Goal: Information Seeking & Learning: Check status

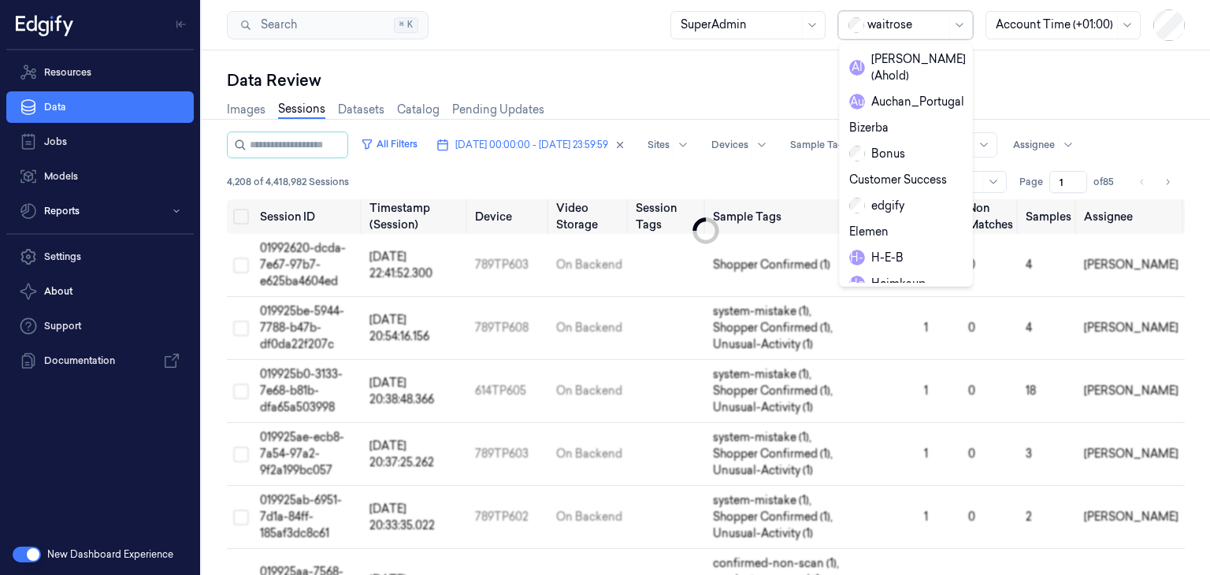
scroll to position [239, 0]
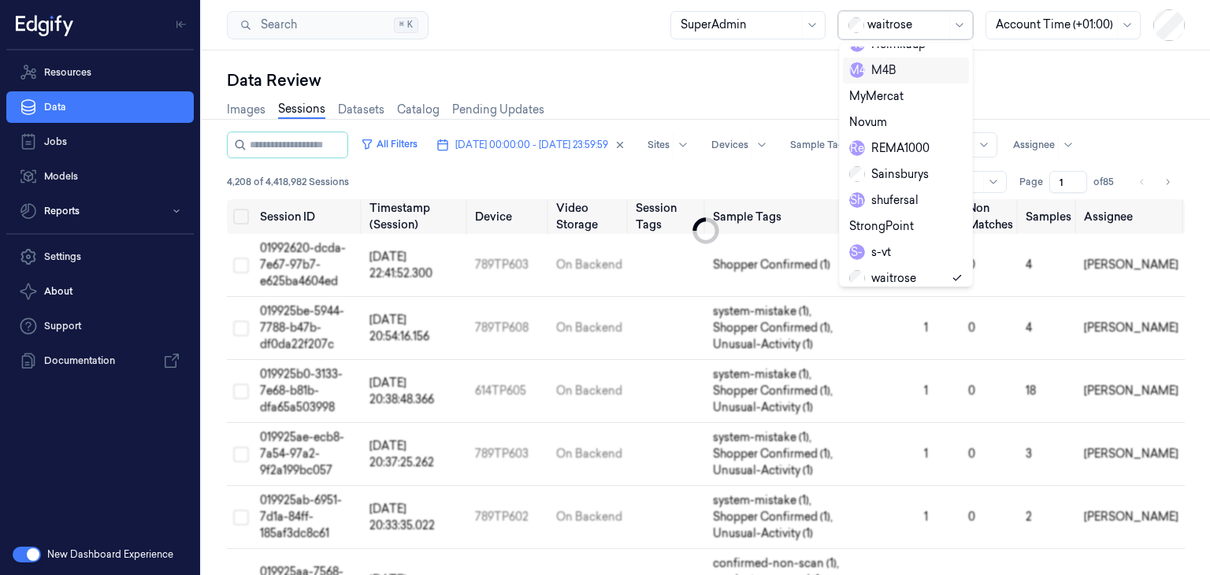
click at [1018, 76] on div "Data Review" at bounding box center [706, 80] width 958 height 22
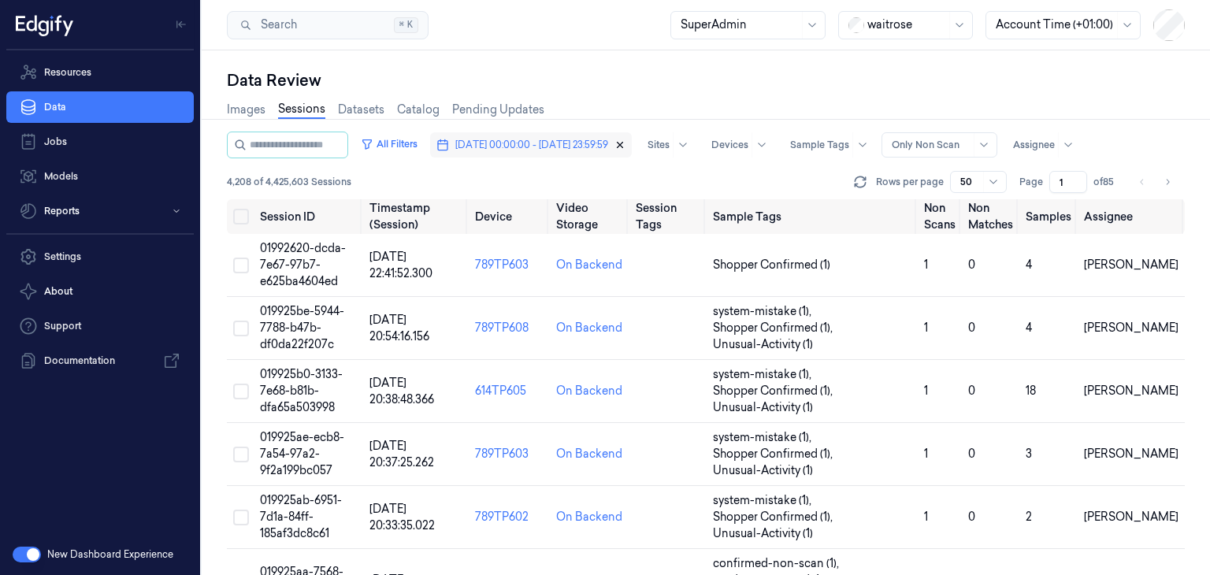
click at [625, 146] on icon "button" at bounding box center [619, 144] width 11 height 11
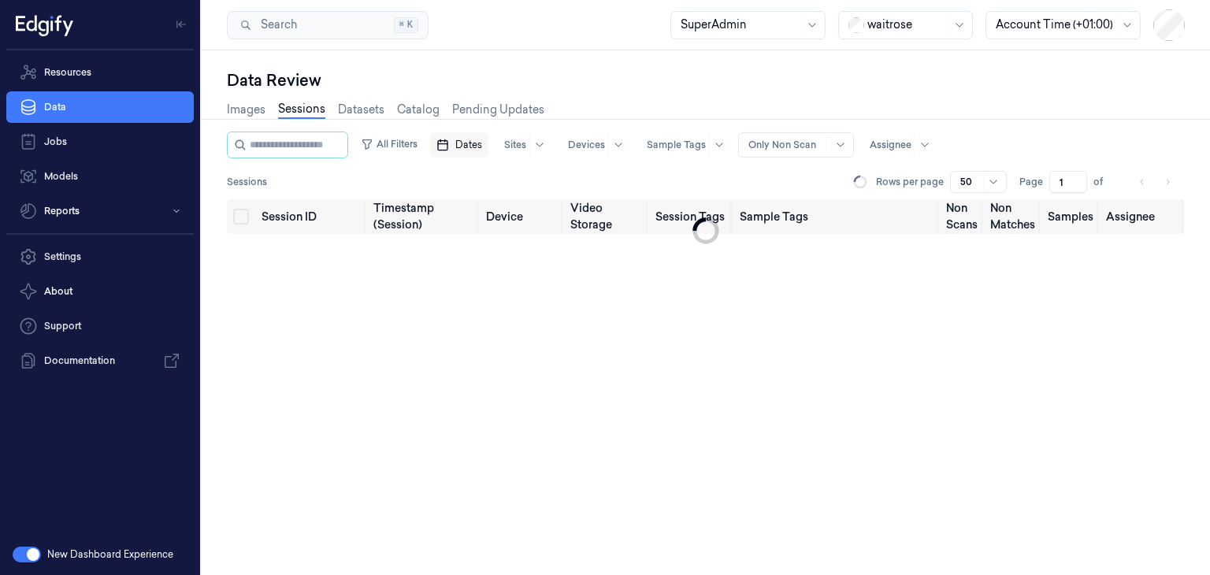
click at [449, 141] on icon "button" at bounding box center [442, 145] width 13 height 13
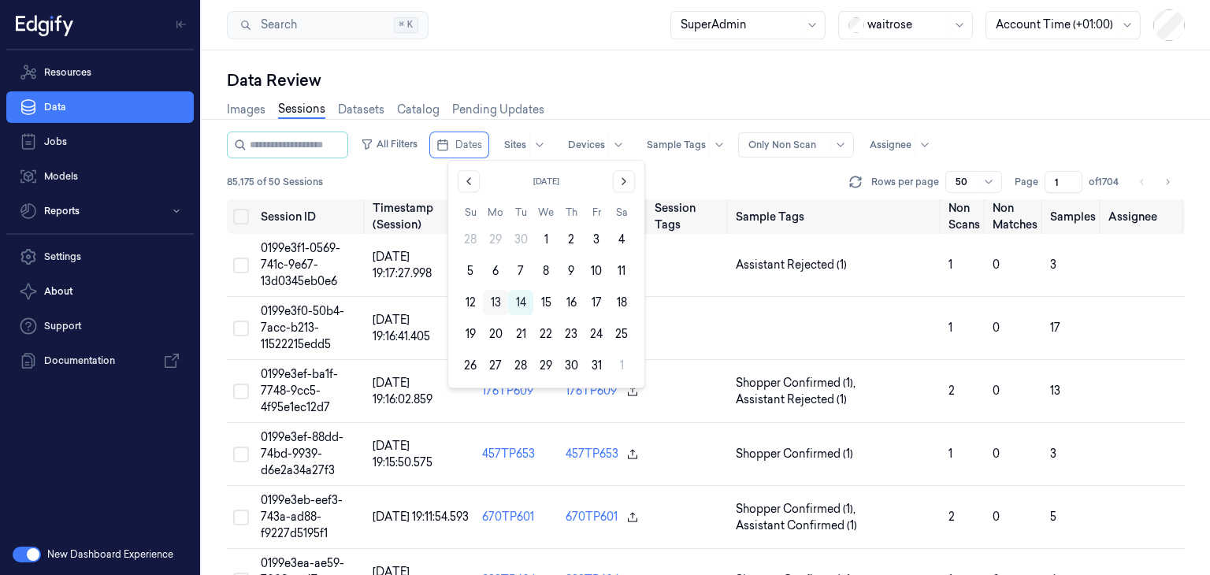
click at [492, 302] on button "13" at bounding box center [495, 302] width 25 height 25
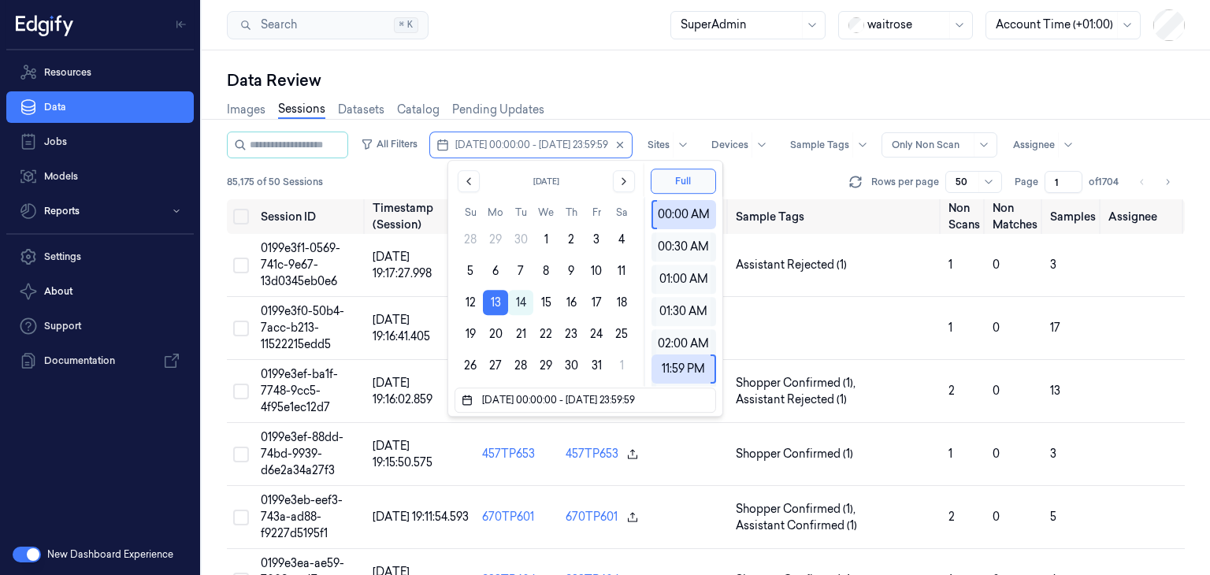
click at [492, 302] on button "13" at bounding box center [495, 302] width 25 height 25
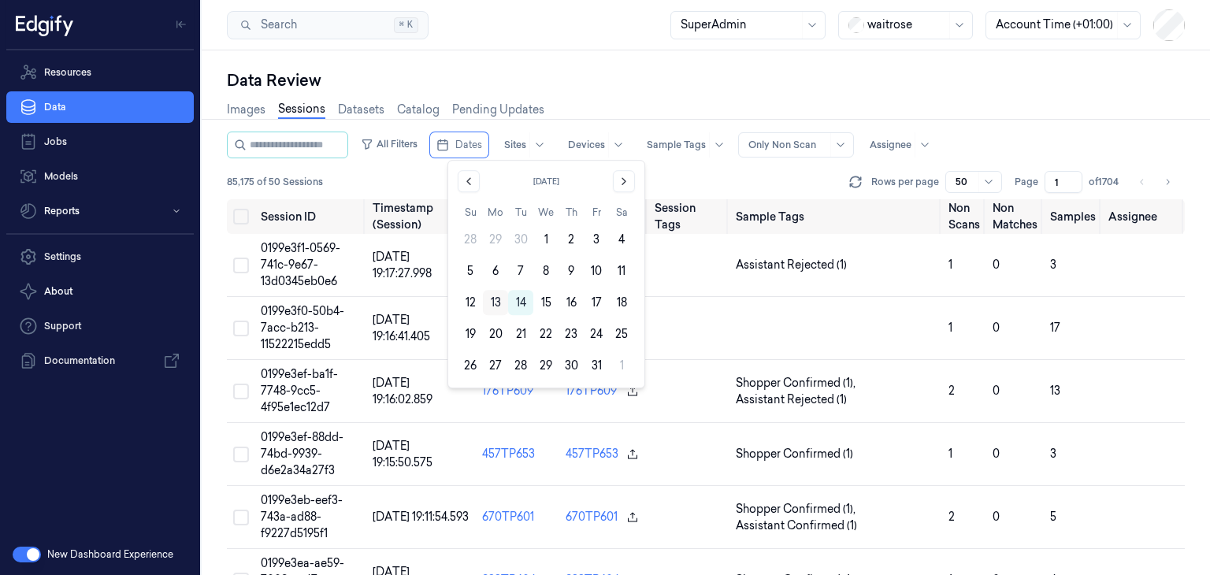
click at [498, 301] on button "13" at bounding box center [495, 302] width 25 height 25
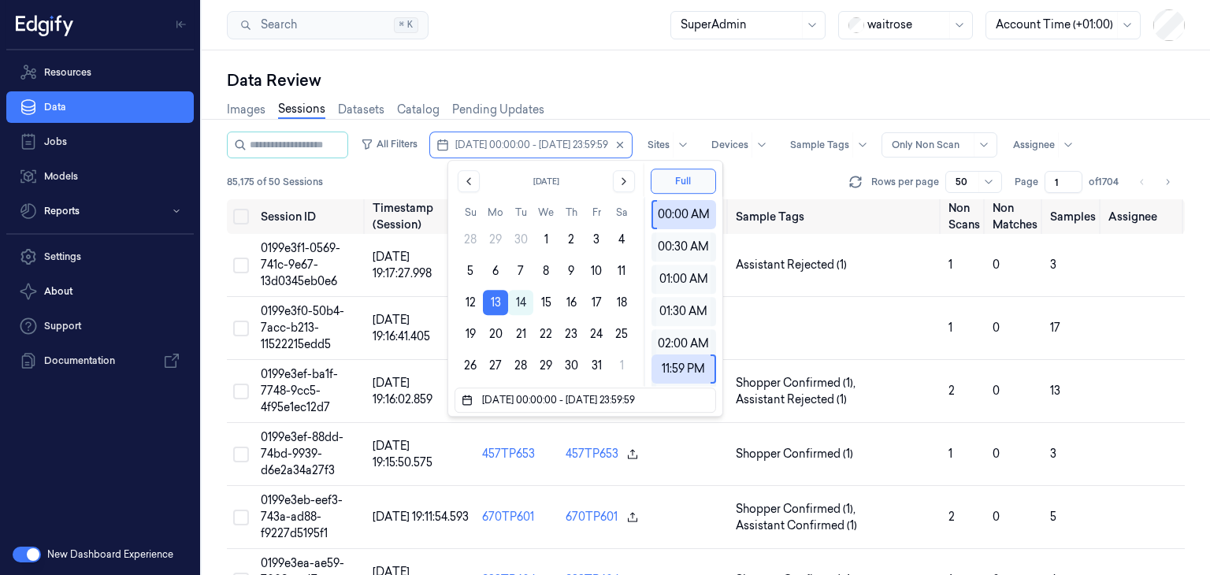
click at [766, 187] on div "85,175 of 50 Sessions Rows per page 50 Page 1 of 1704" at bounding box center [706, 182] width 958 height 22
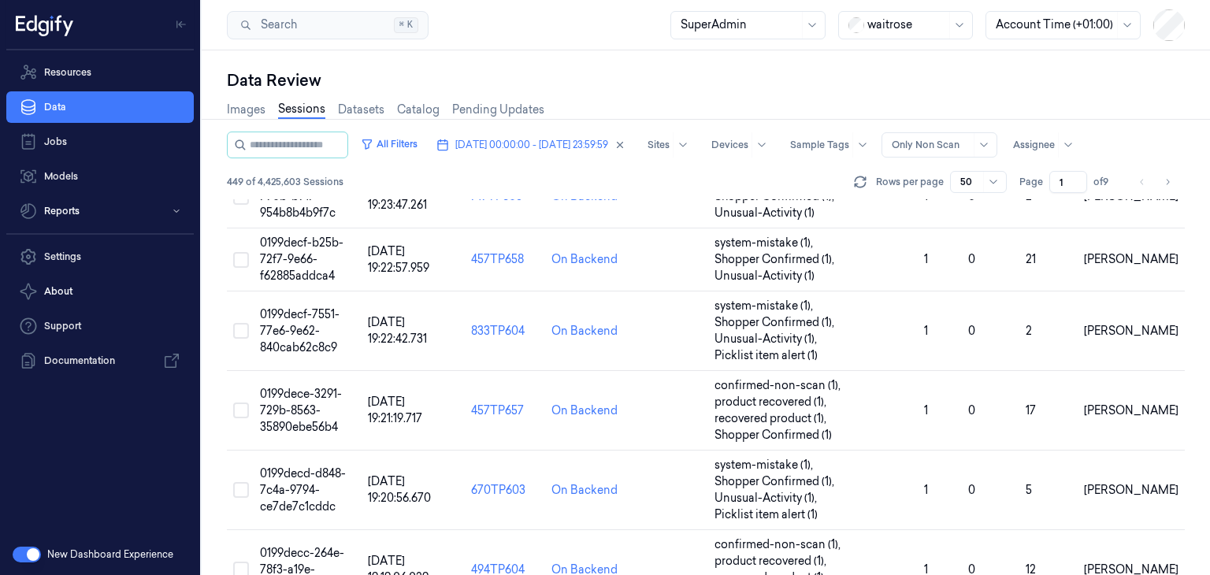
scroll to position [2505, 0]
click at [315, 403] on span "0199dece-3291-729b-8563-35890ebe56b4" at bounding box center [301, 411] width 82 height 47
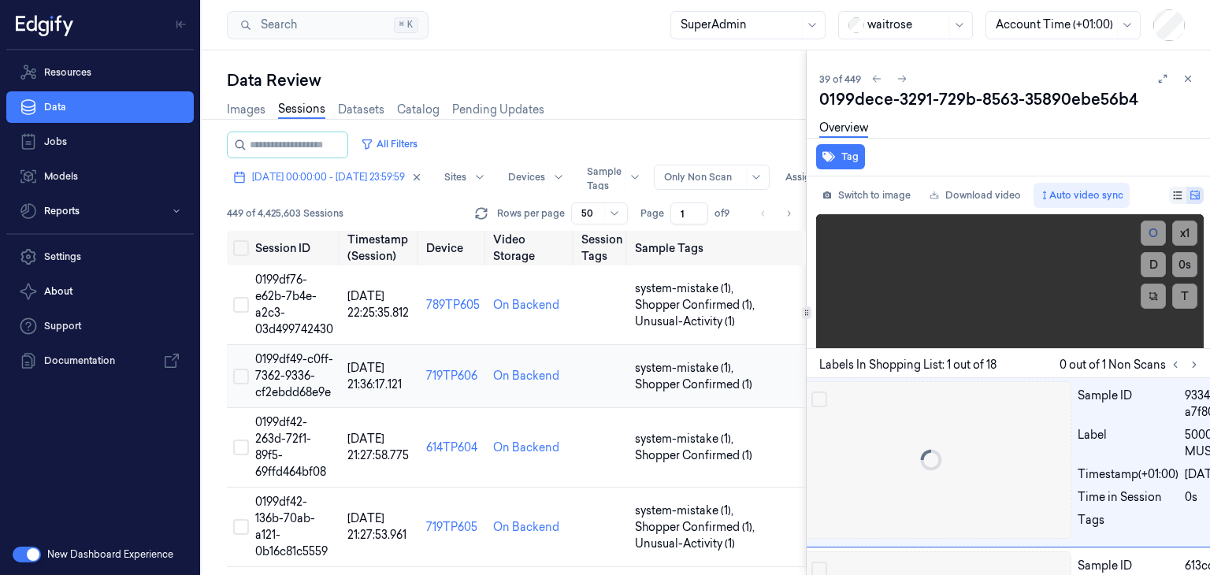
scroll to position [10, 25]
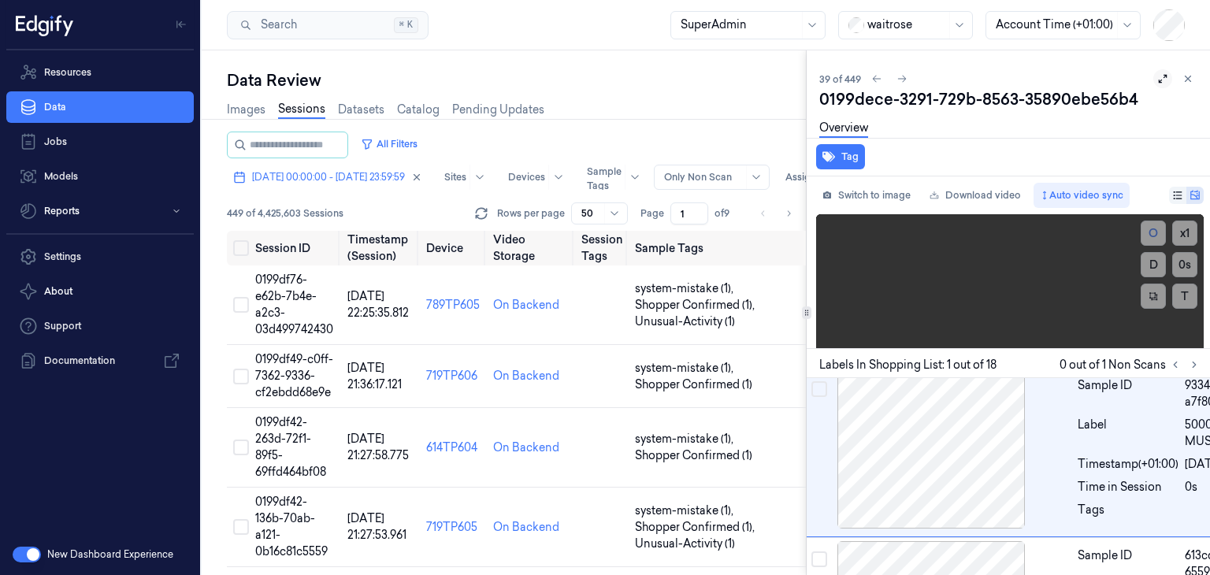
click at [1166, 76] on icon at bounding box center [1162, 78] width 11 height 11
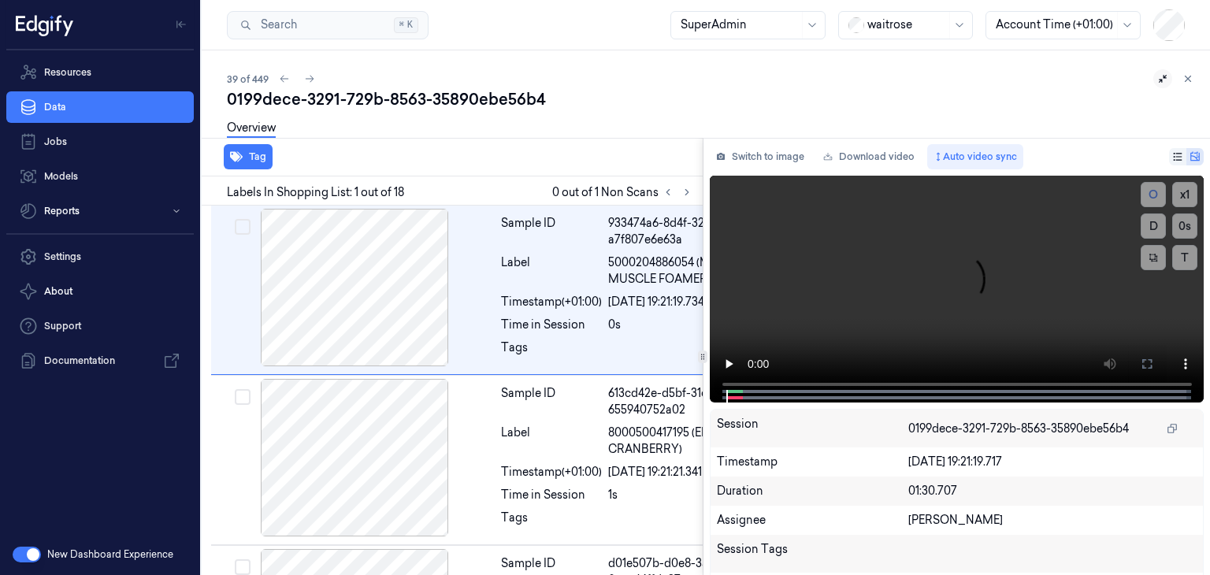
scroll to position [0, 8]
click at [759, 37] on div "SuperAdmin" at bounding box center [740, 25] width 118 height 27
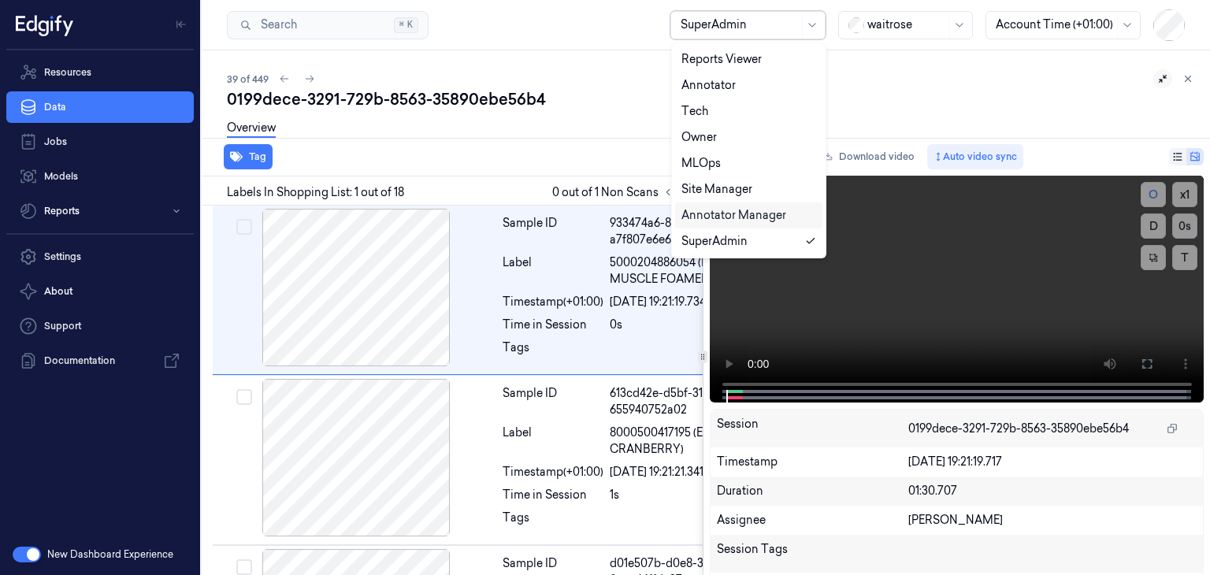
click at [544, 159] on div "Tag" at bounding box center [448, 157] width 507 height 39
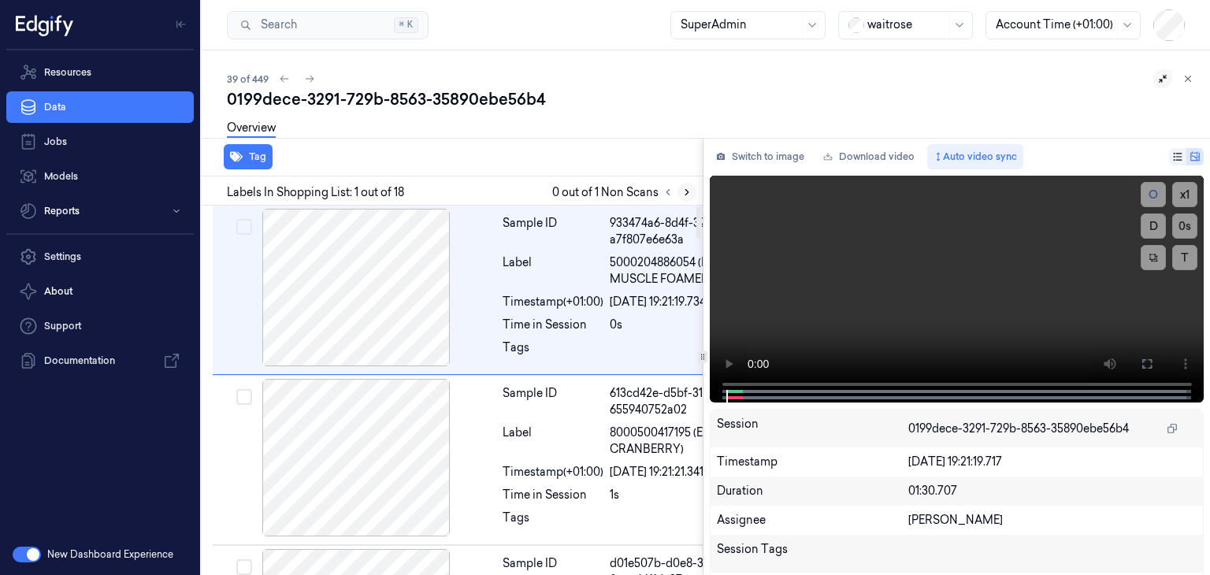
click at [681, 187] on icon at bounding box center [686, 192] width 11 height 11
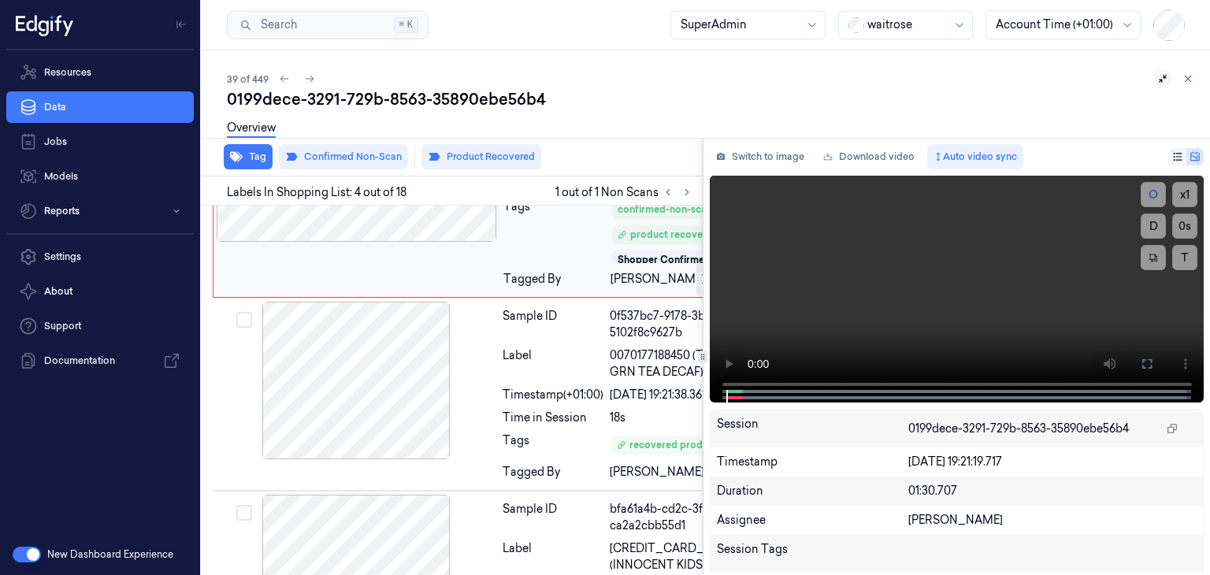
scroll to position [655, 8]
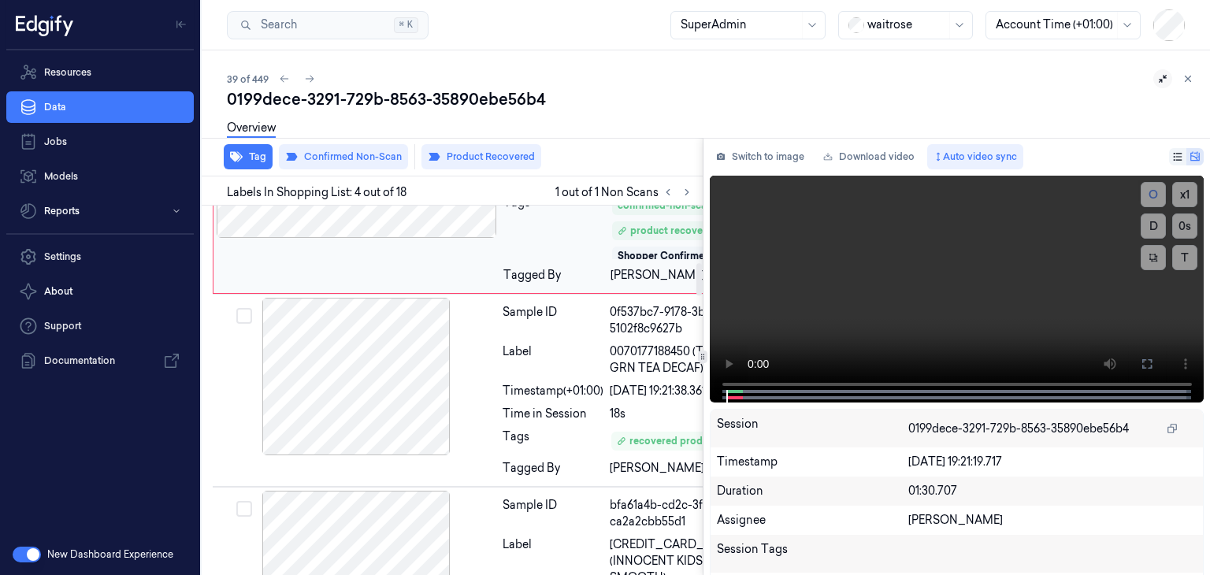
click at [463, 165] on icon at bounding box center [468, 159] width 11 height 11
click at [466, 172] on button at bounding box center [468, 159] width 25 height 25
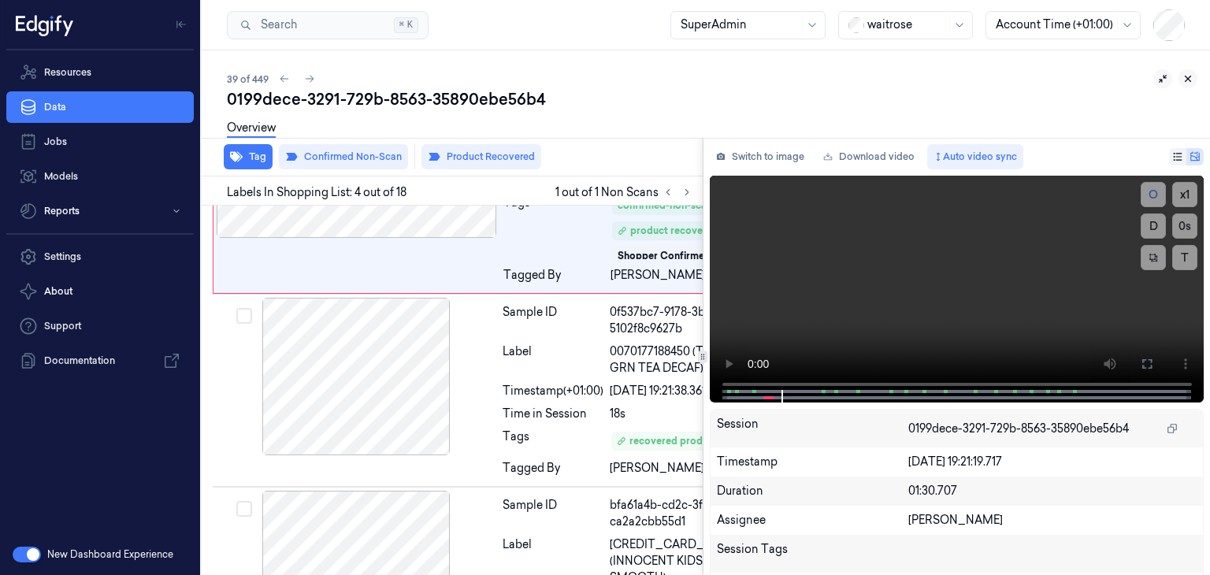
click at [1182, 80] on icon at bounding box center [1187, 78] width 11 height 11
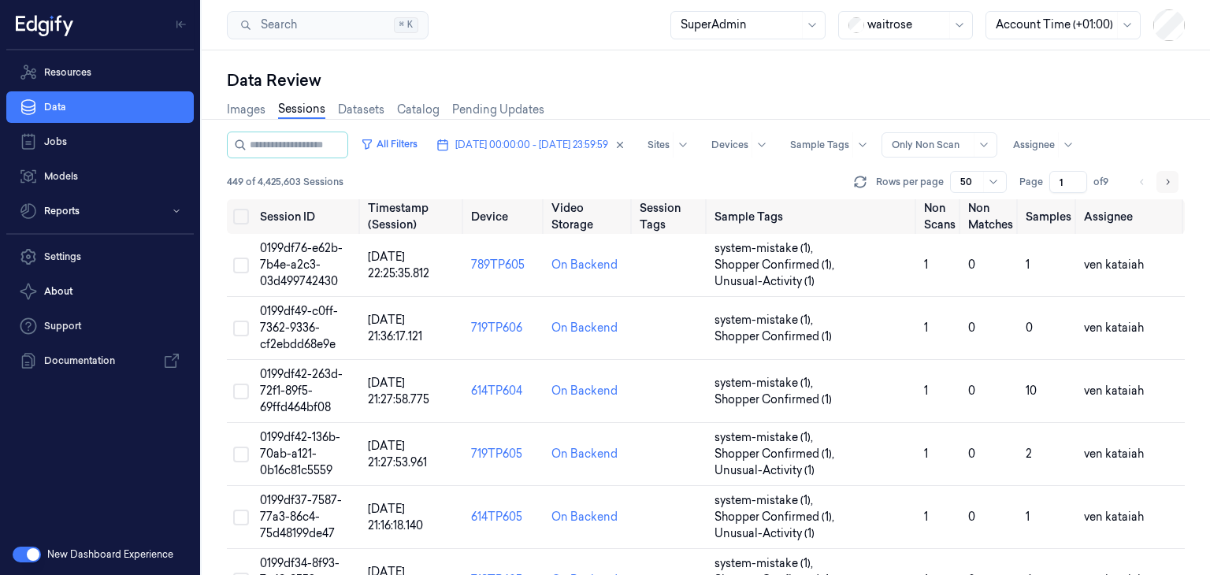
click at [1167, 178] on icon "Go to next page" at bounding box center [1167, 182] width 9 height 13
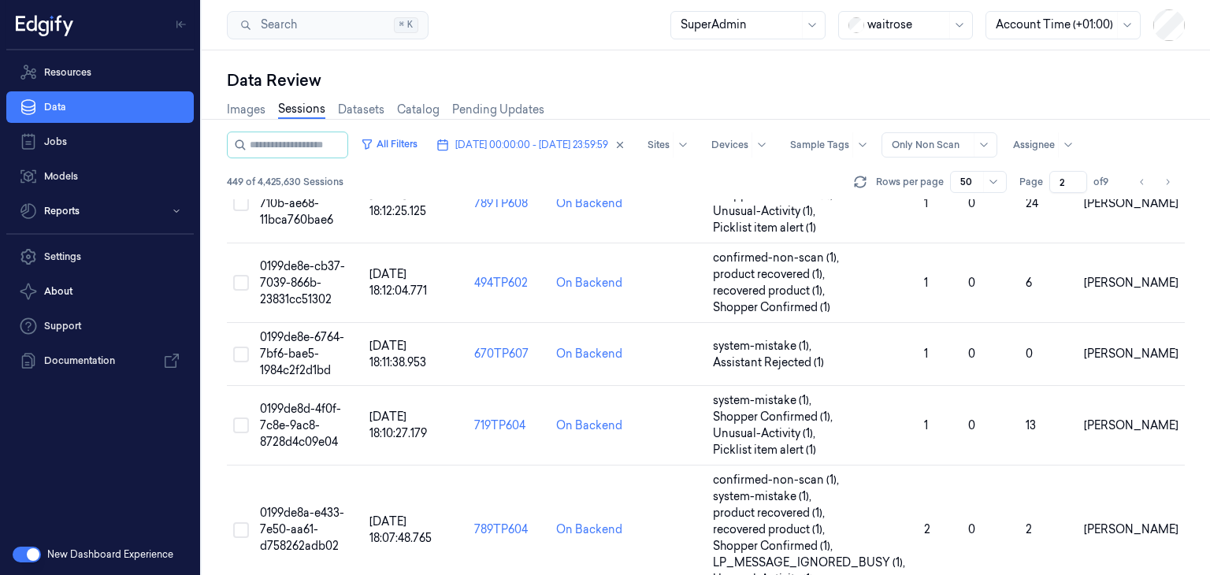
scroll to position [3326, 0]
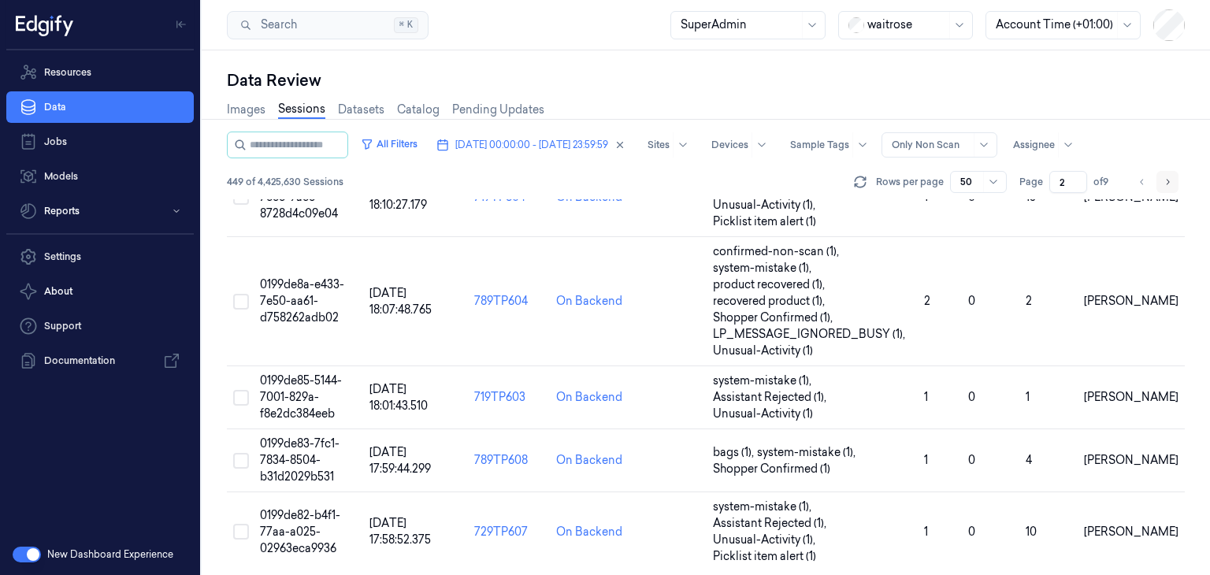
click at [1169, 177] on icon "Go to next page" at bounding box center [1167, 182] width 9 height 13
type input "3"
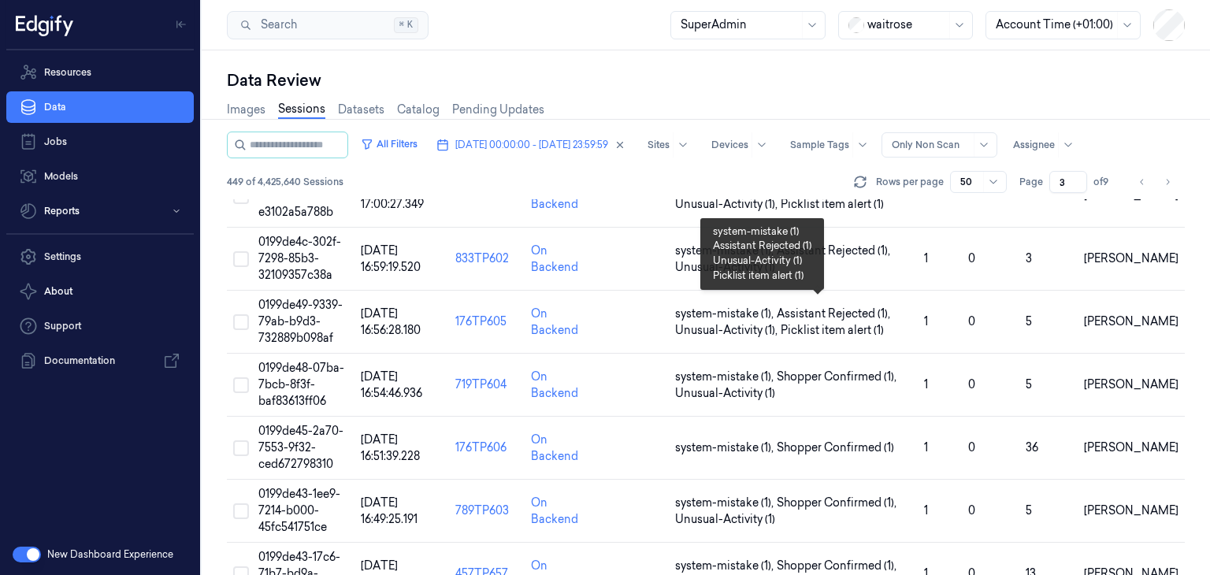
scroll to position [2814, 0]
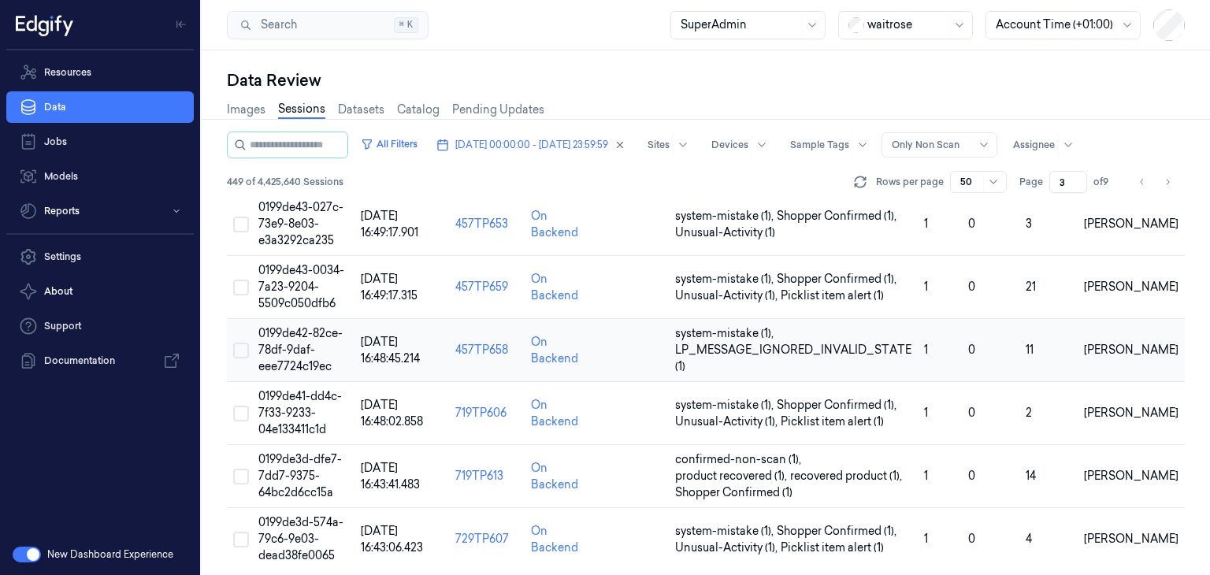
click at [318, 347] on td "0199de42-82ce-78df-9daf-eee7724c19ec" at bounding box center [303, 350] width 102 height 63
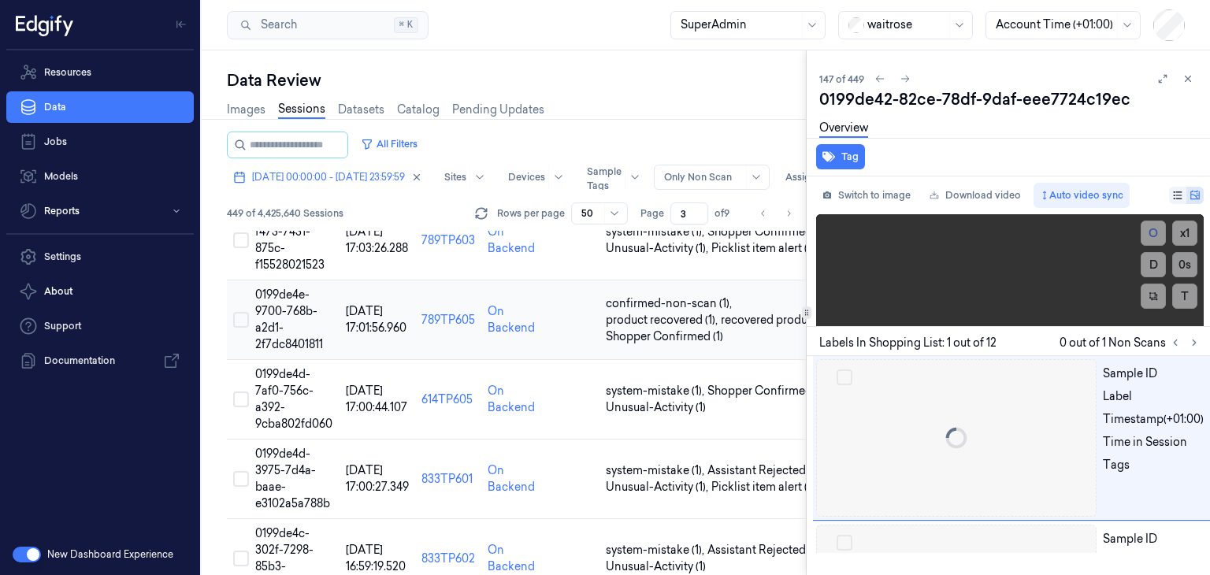
scroll to position [0, 25]
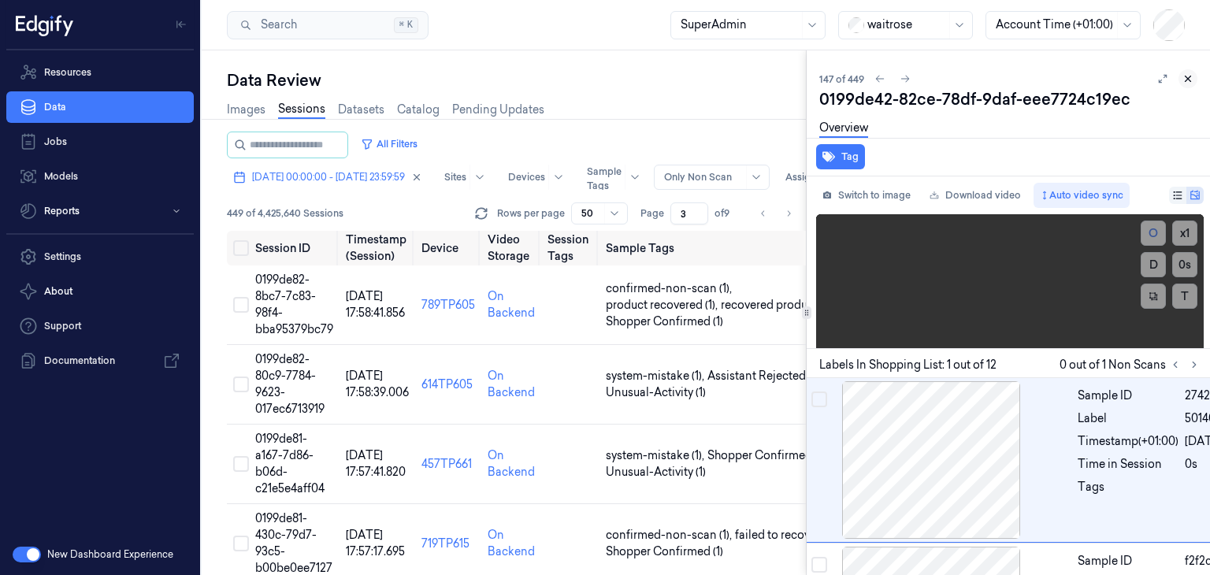
click at [1187, 78] on icon at bounding box center [1188, 79] width 6 height 6
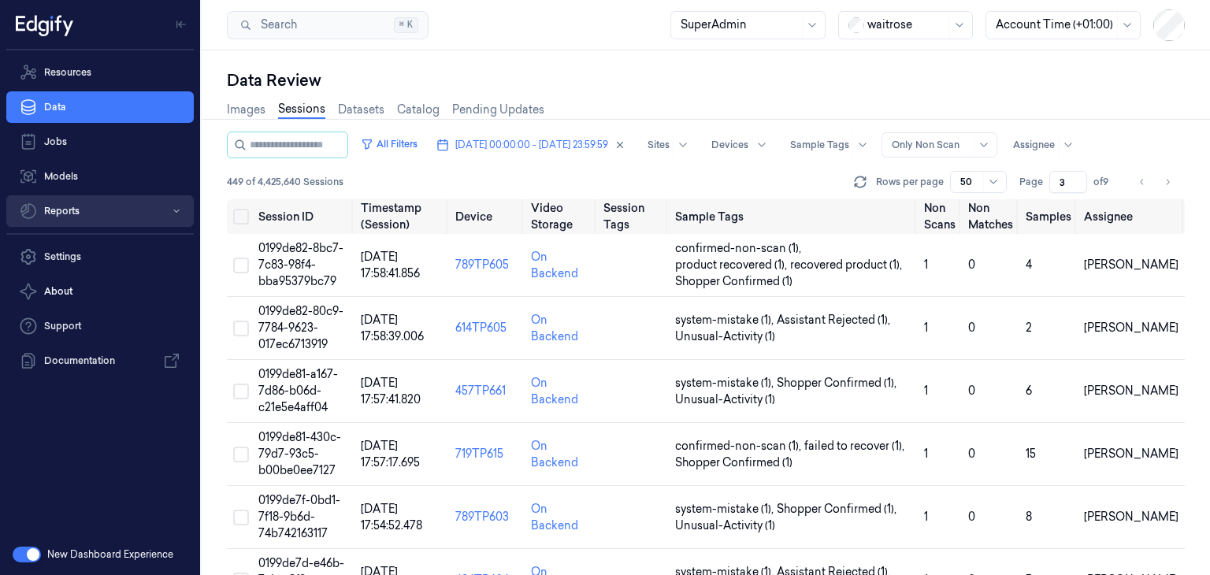
click at [51, 206] on button "Reports" at bounding box center [99, 211] width 187 height 32
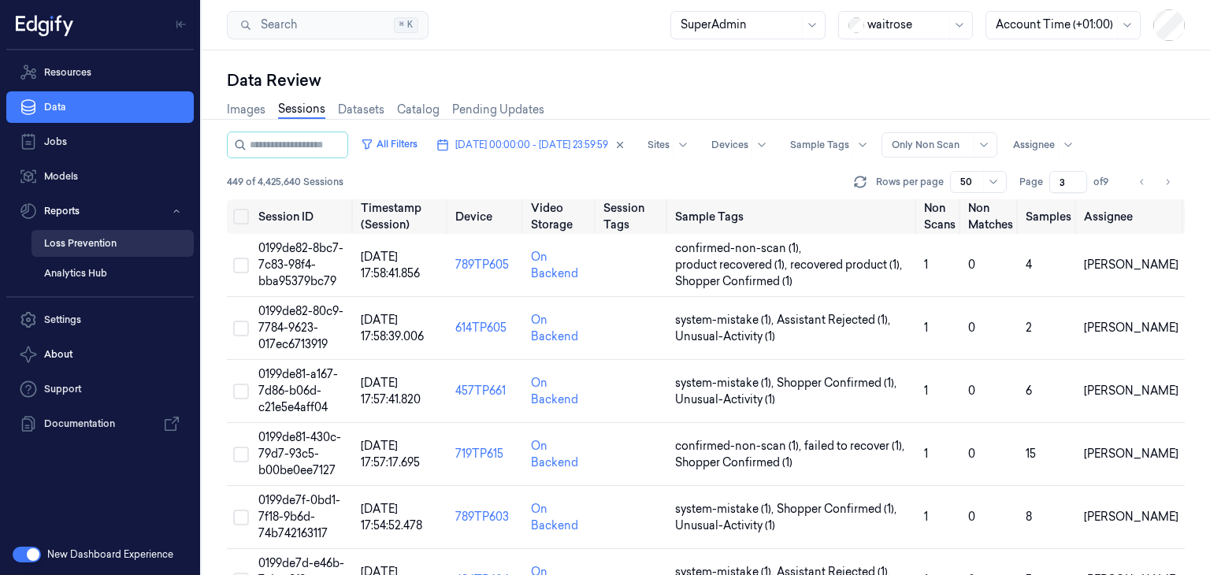
click at [104, 254] on link "Loss Prevention" at bounding box center [113, 243] width 162 height 27
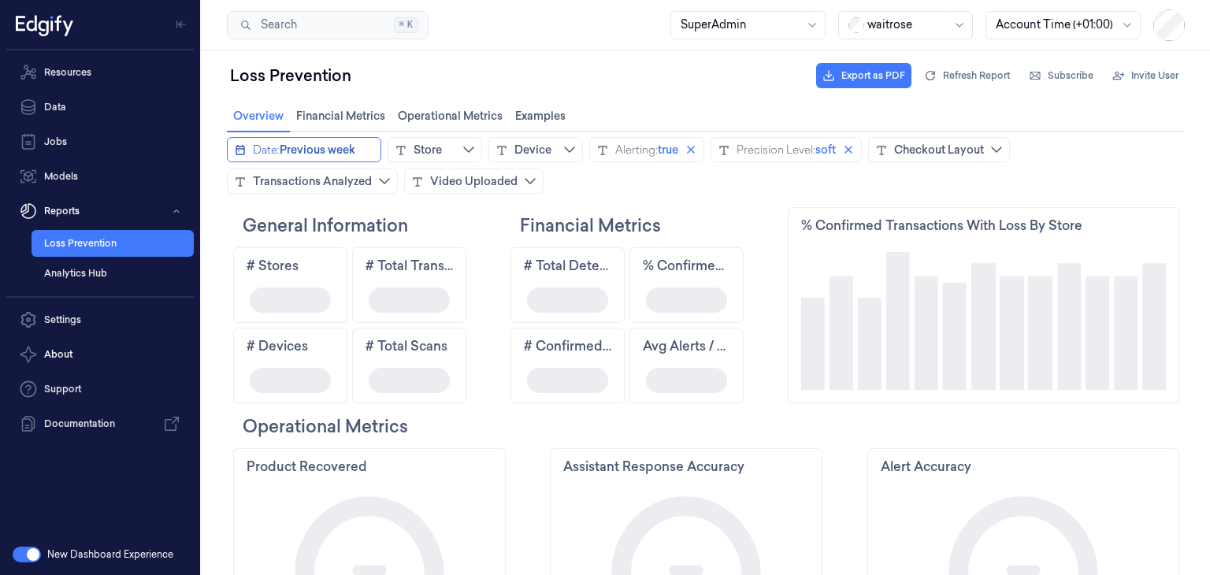
click at [341, 157] on button "Date: Previous week" at bounding box center [304, 149] width 154 height 25
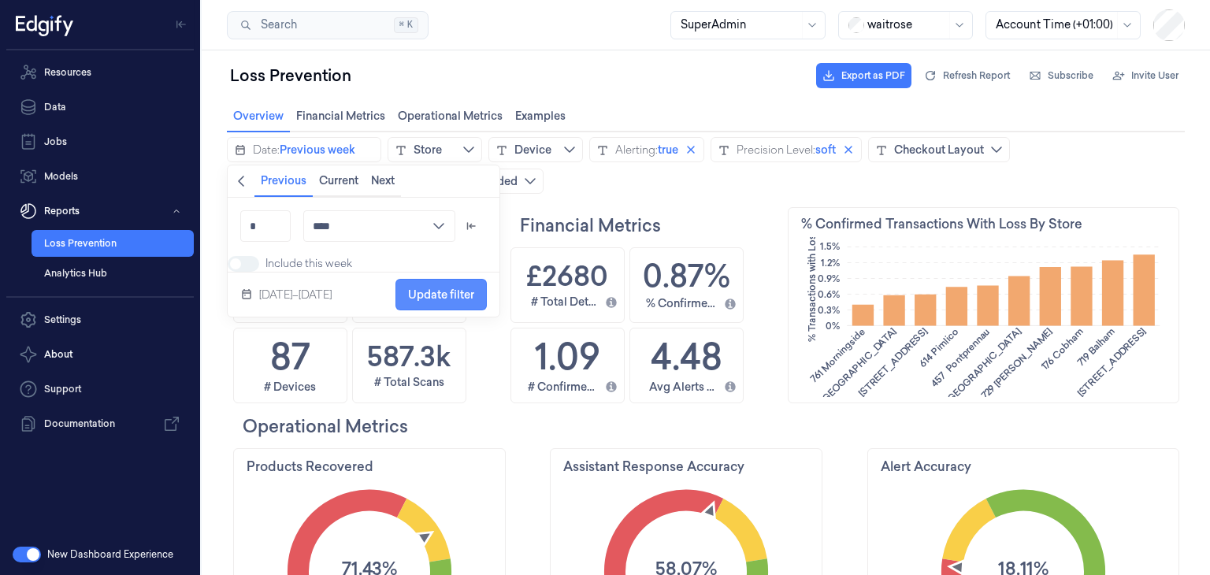
scroll to position [289, 82]
click at [245, 174] on span "Back" at bounding box center [241, 181] width 13 height 17
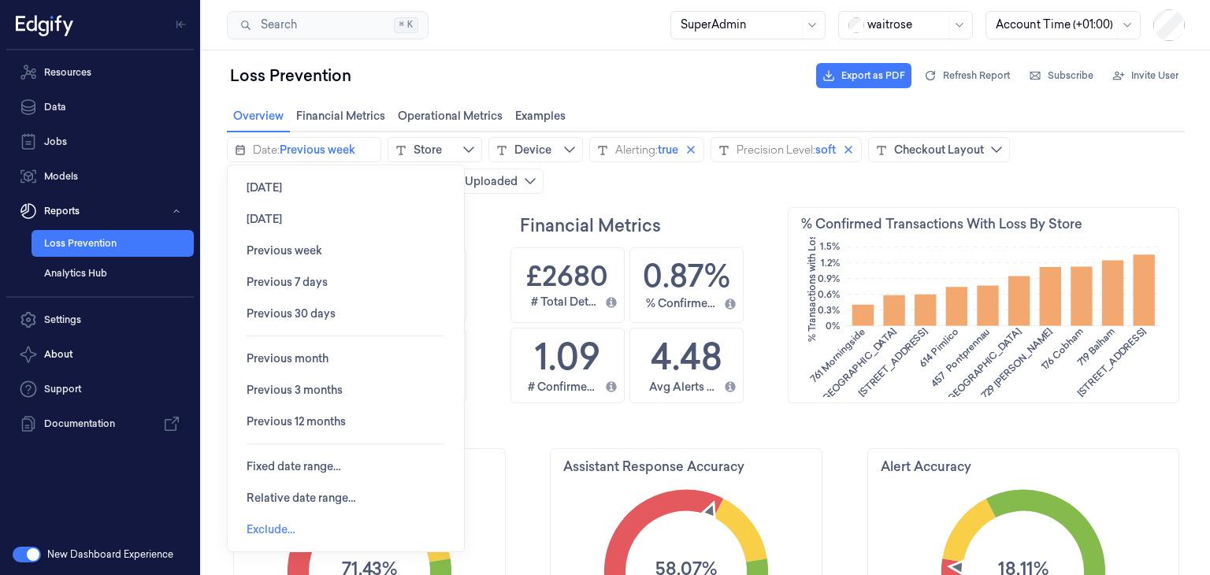
click at [300, 530] on button "Exclude…" at bounding box center [271, 530] width 74 height 32
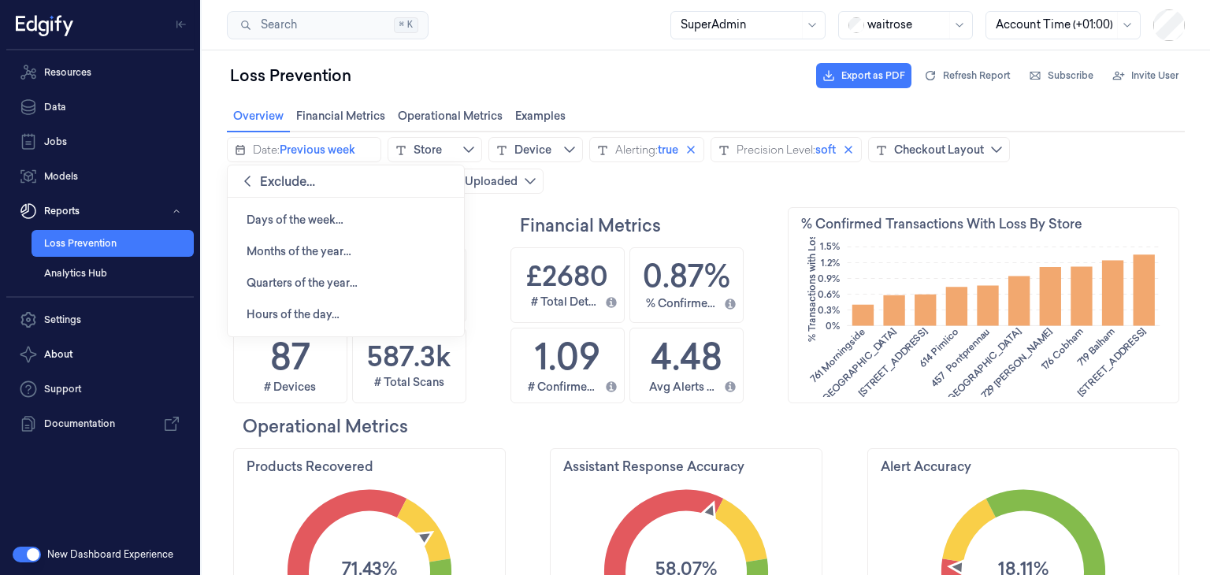
click at [249, 177] on icon "chevronleft icon" at bounding box center [247, 181] width 13 height 13
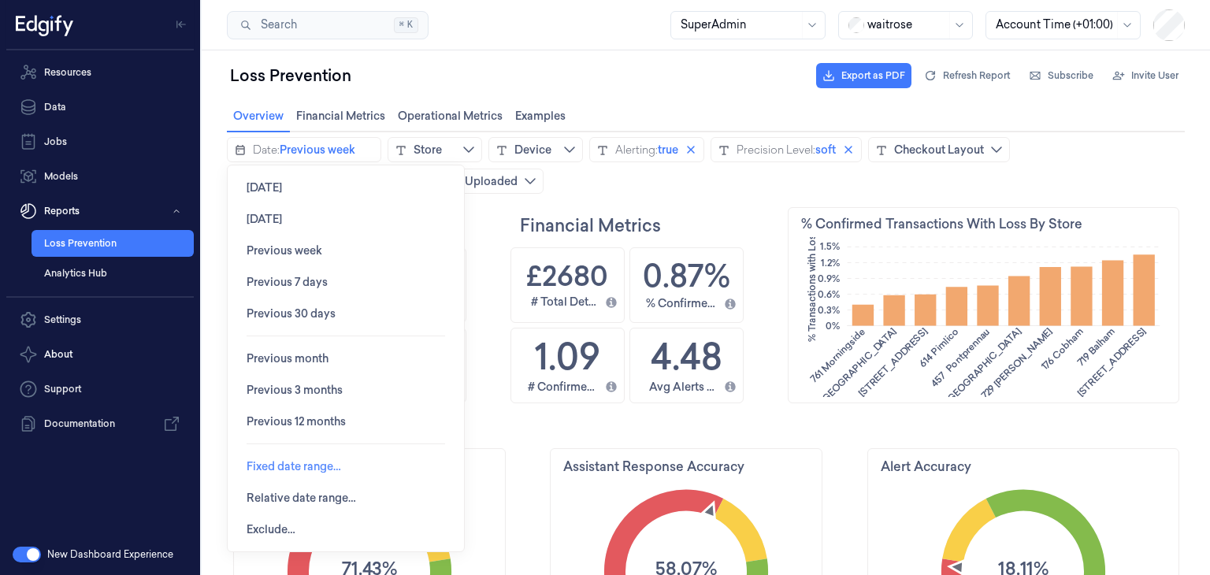
click at [297, 462] on span "Fixed date range…" at bounding box center [294, 466] width 95 height 13
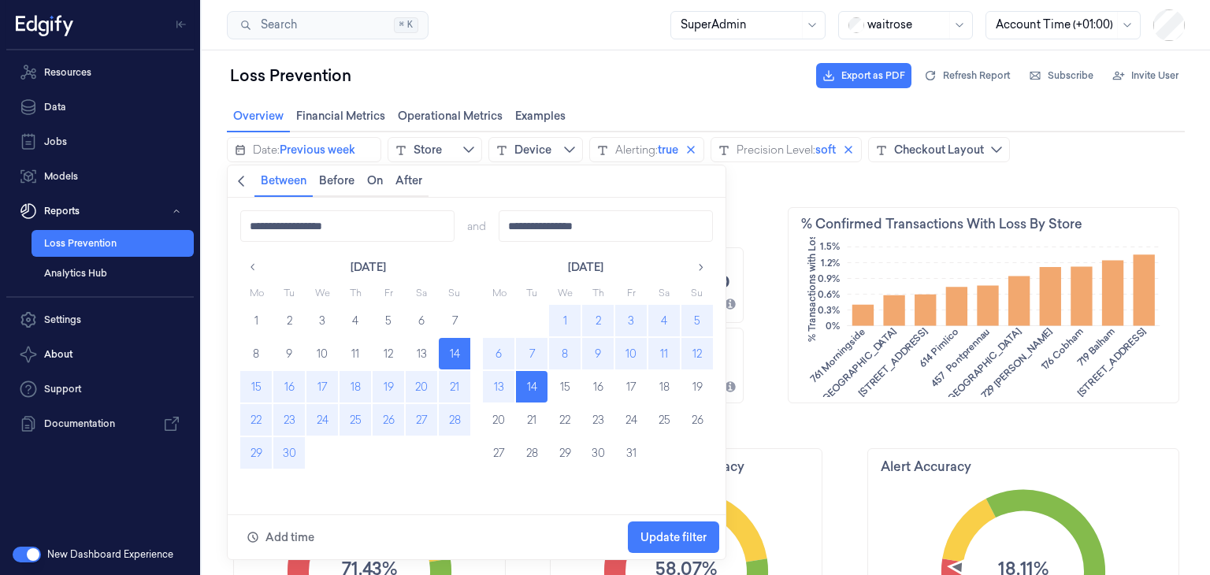
click at [502, 385] on button "13" at bounding box center [499, 387] width 32 height 32
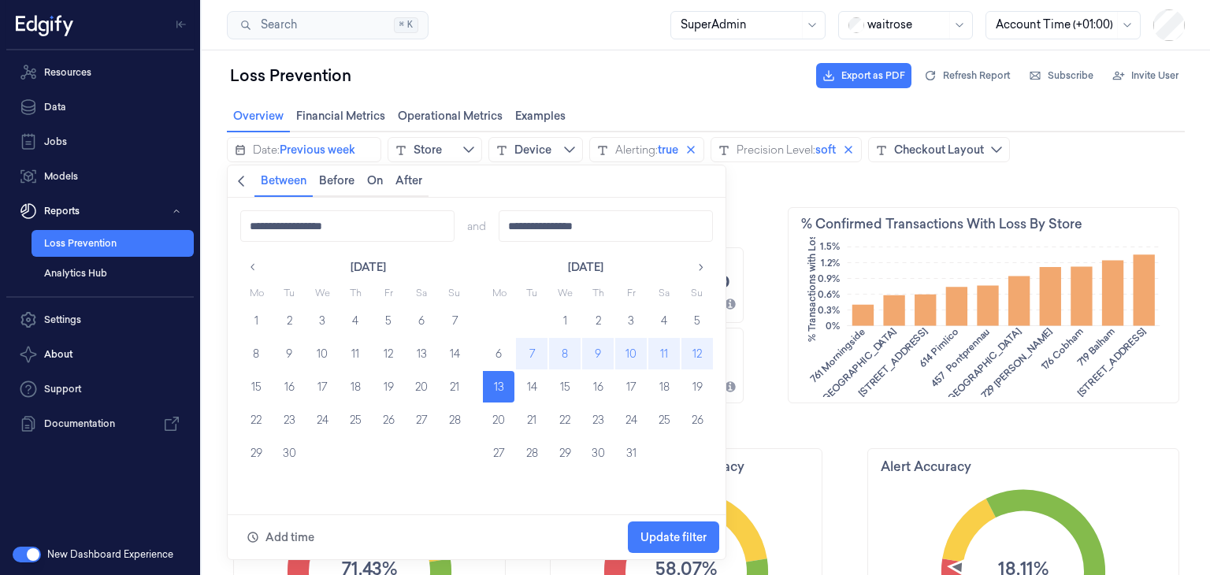
click at [534, 351] on button "7" at bounding box center [532, 354] width 32 height 32
type input "**********"
click at [677, 543] on span "Update filter" at bounding box center [673, 537] width 66 height 13
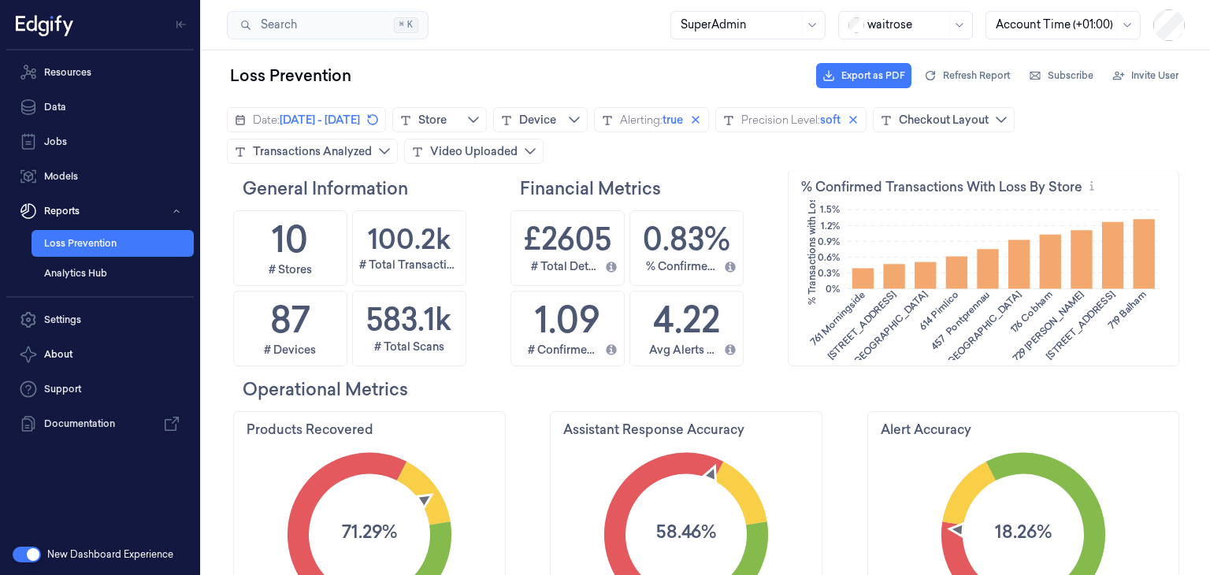
scroll to position [0, 0]
